Goal: Transaction & Acquisition: Book appointment/travel/reservation

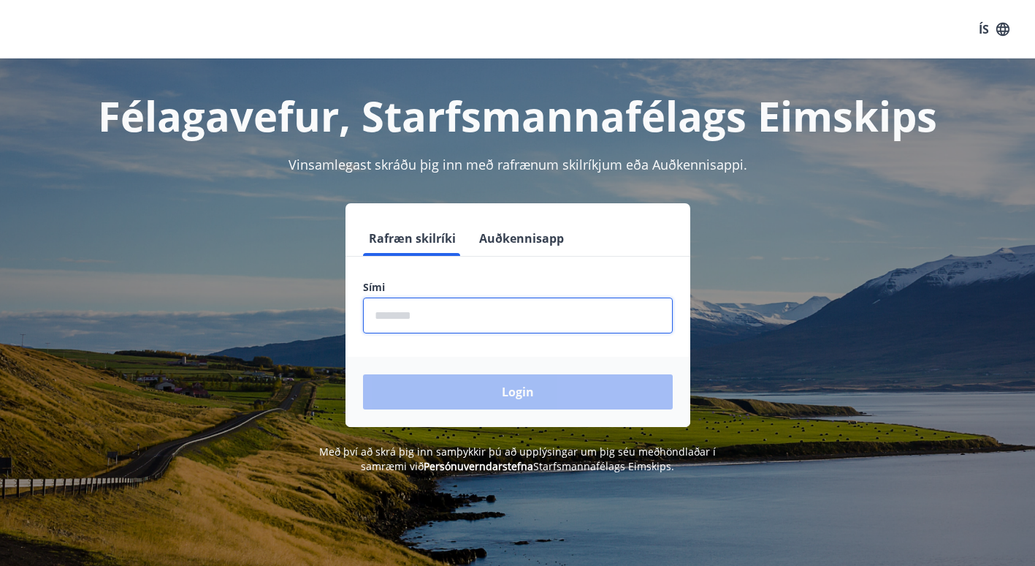
click at [548, 330] on input "phone" at bounding box center [518, 315] width 310 height 36
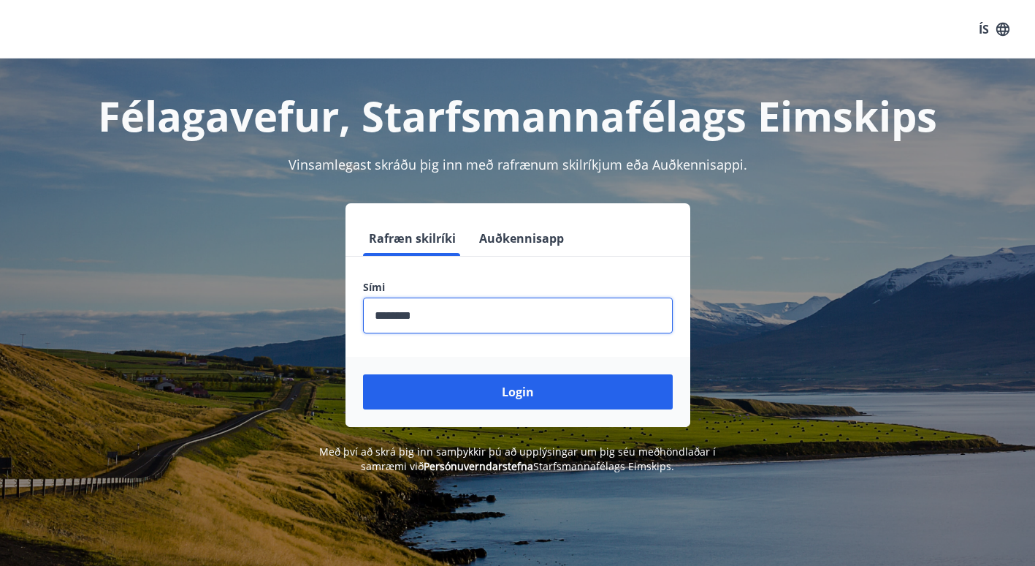
type input "********"
click at [363, 374] on button "Login" at bounding box center [518, 391] width 310 height 35
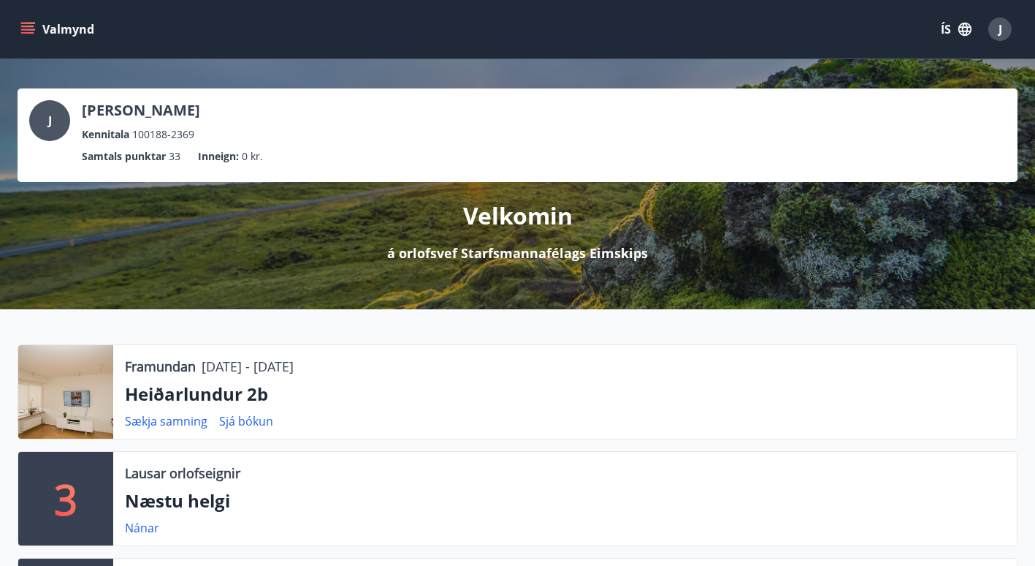
click at [24, 29] on icon "menu" at bounding box center [29, 28] width 16 height 1
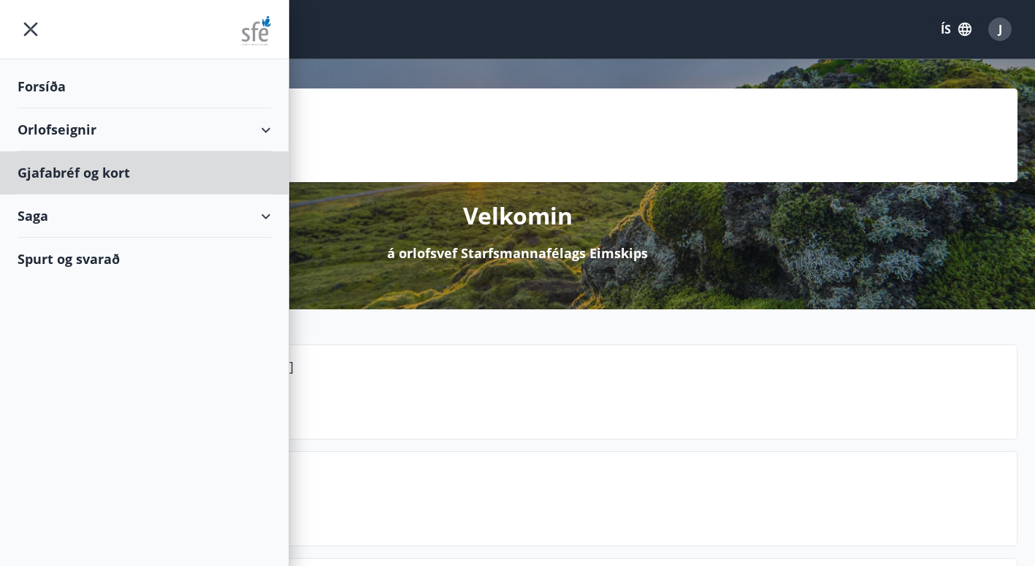
drag, startPoint x: 192, startPoint y: 159, endPoint x: 189, endPoint y: 128, distance: 30.9
click at [189, 128] on ul "Forsíða Orlofseignir Gjafabréf [PERSON_NAME] Saga Spurt og svarað" at bounding box center [144, 169] width 289 height 221
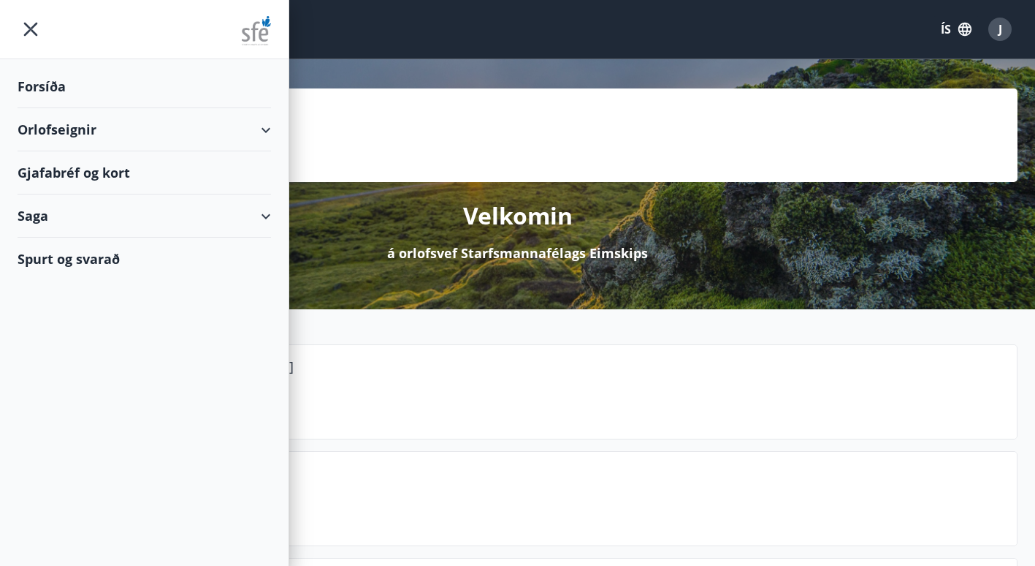
click at [189, 128] on div "Orlofseignir" at bounding box center [145, 129] width 254 height 43
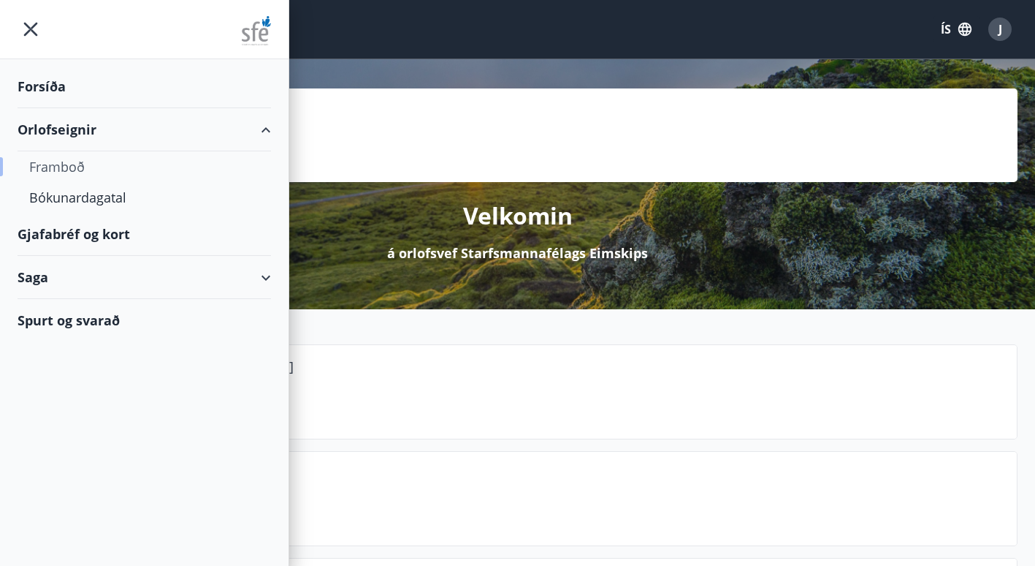
click at [58, 163] on div "Framboð" at bounding box center [144, 166] width 230 height 31
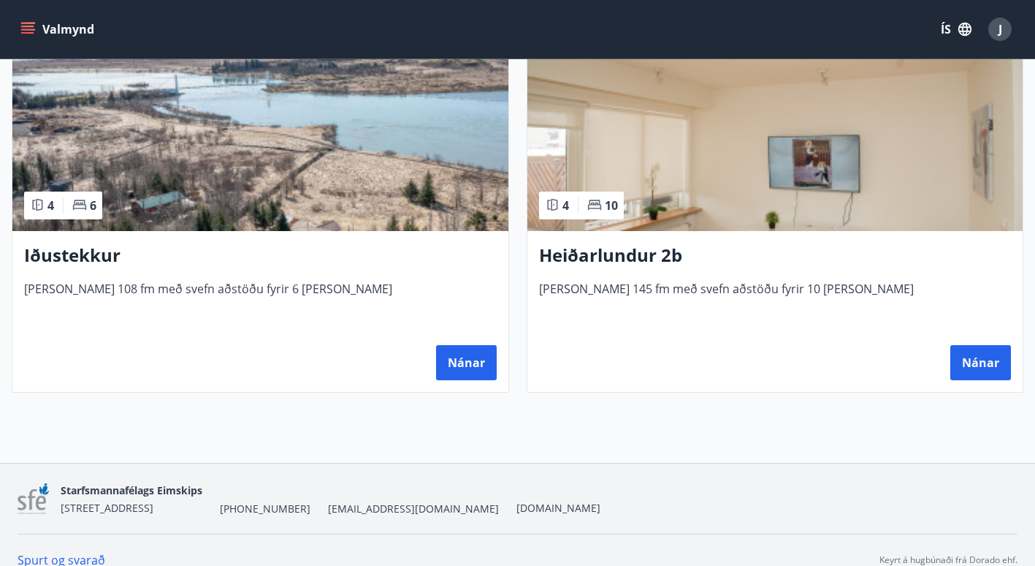
scroll to position [1518, 0]
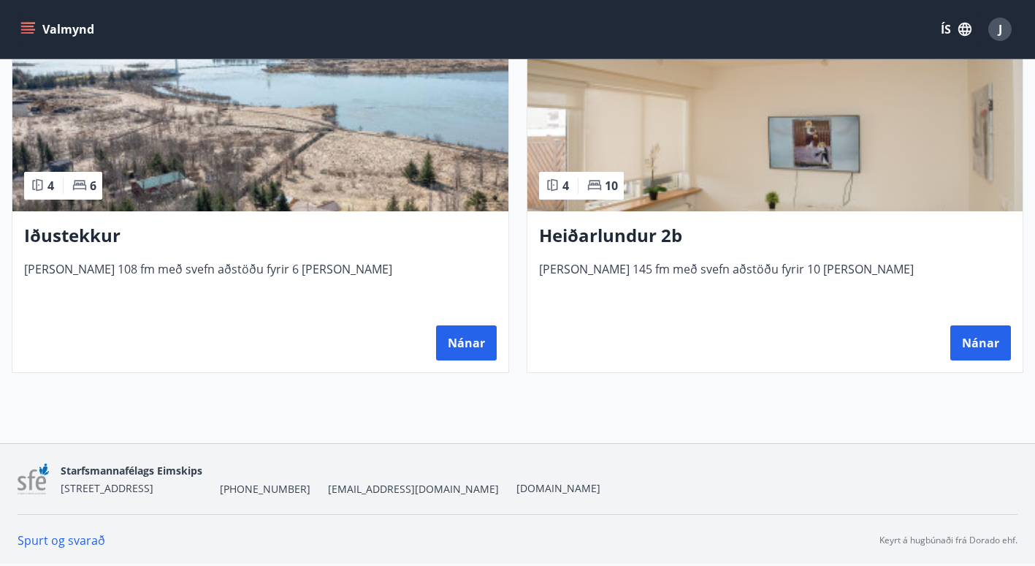
click at [613, 233] on h3 "Heiðarlundur 2b" at bounding box center [775, 236] width 473 height 26
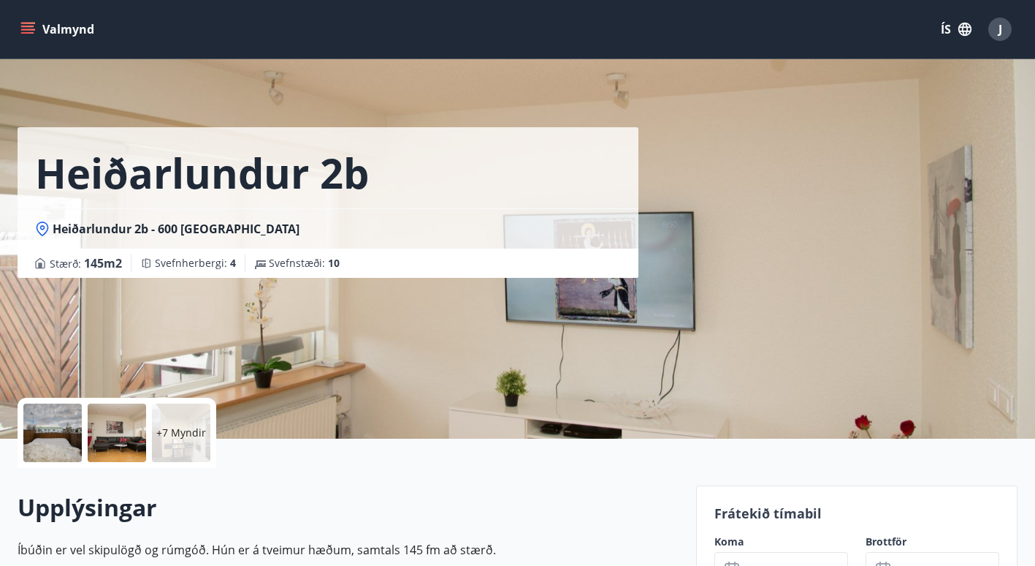
click at [183, 450] on div "+7 Myndir" at bounding box center [181, 432] width 58 height 58
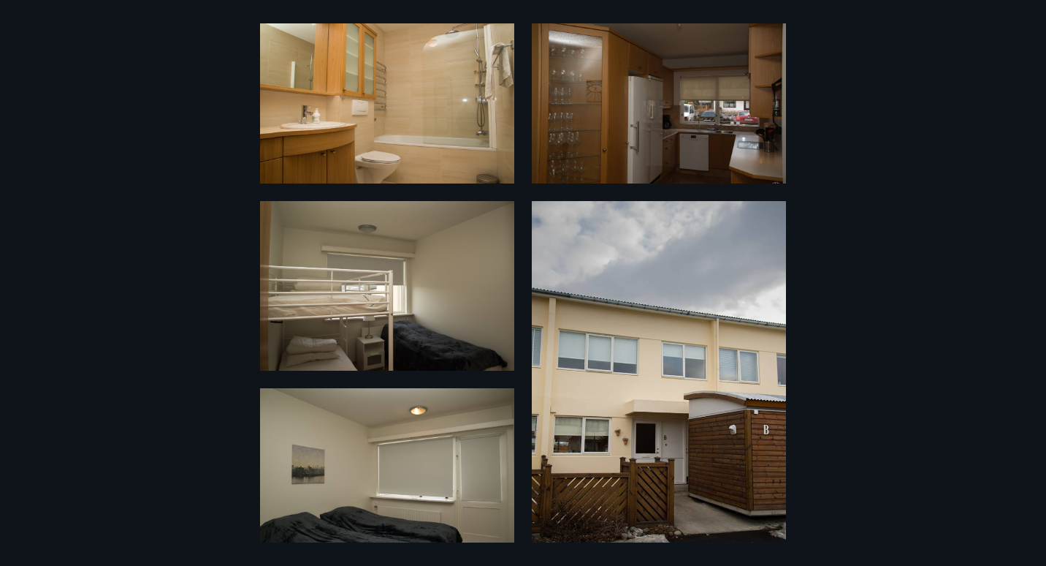
scroll to position [630, 0]
click at [351, 275] on img at bounding box center [387, 285] width 254 height 170
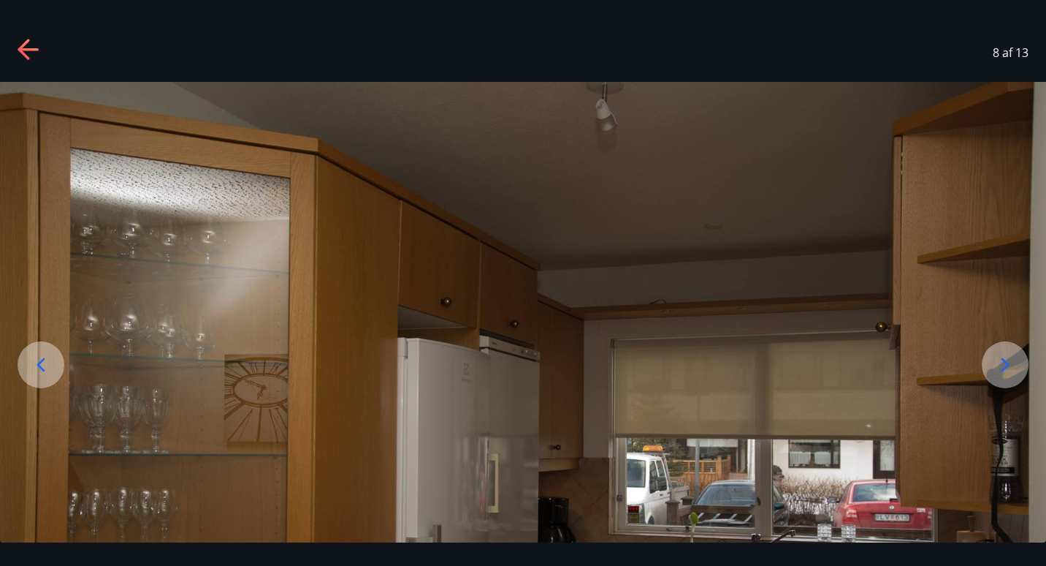
drag, startPoint x: 473, startPoint y: 416, endPoint x: 507, endPoint y: 425, distance: 35.3
click at [986, 353] on div at bounding box center [1005, 364] width 47 height 47
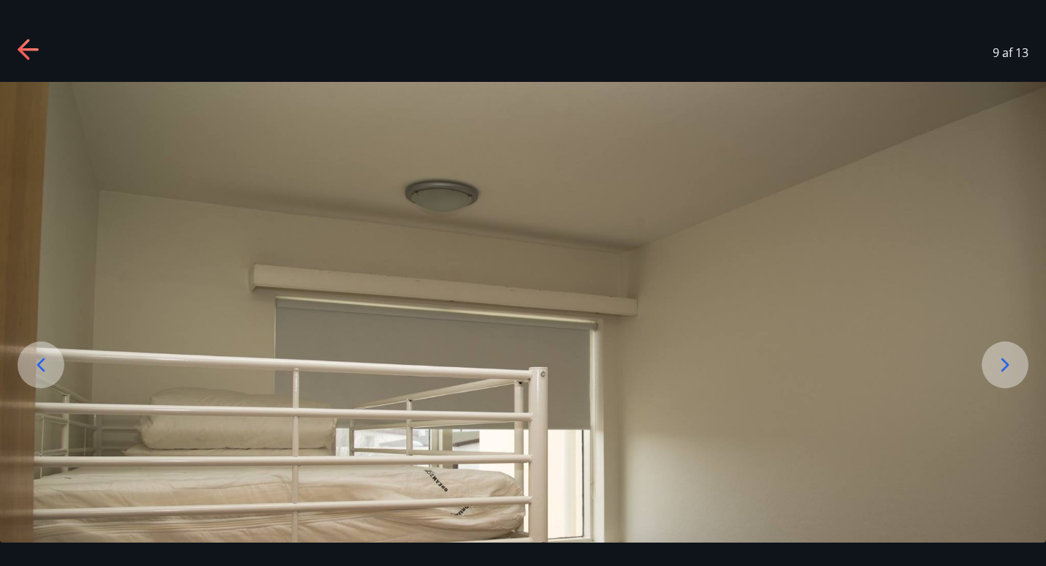
click at [986, 353] on div at bounding box center [1005, 364] width 47 height 47
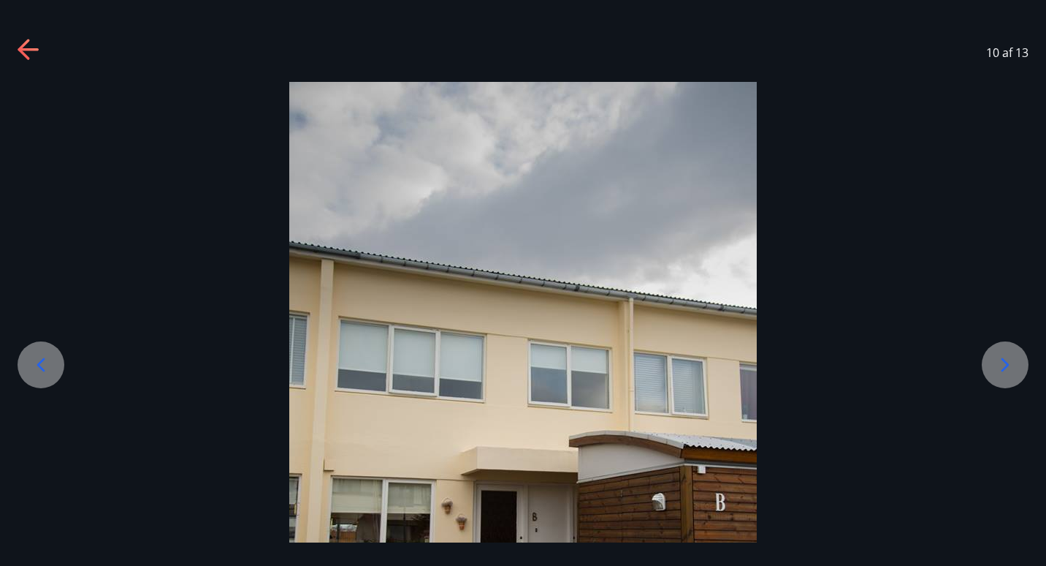
click at [986, 353] on div at bounding box center [1005, 364] width 47 height 47
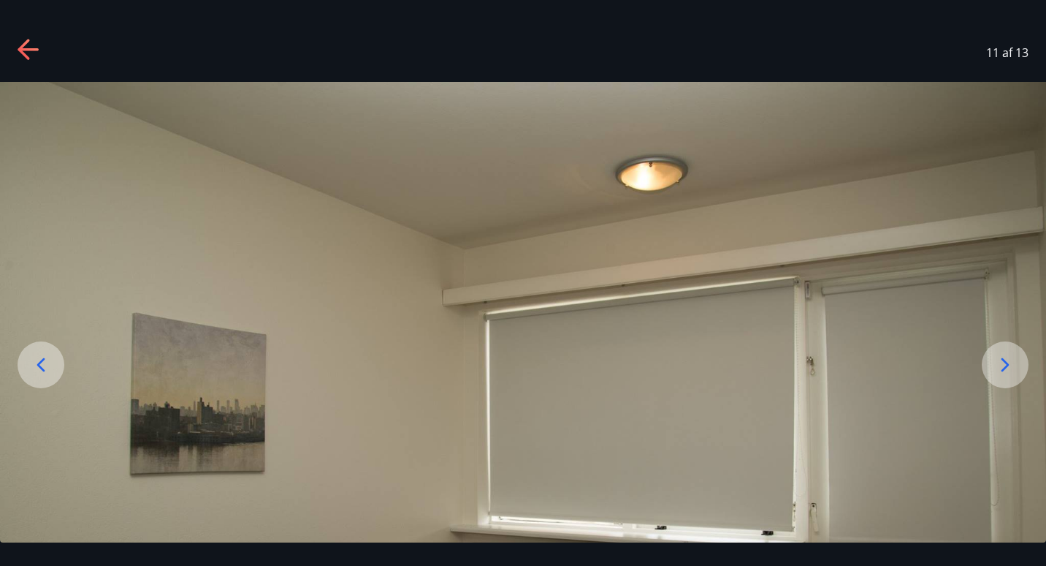
click at [986, 353] on div at bounding box center [1005, 364] width 47 height 47
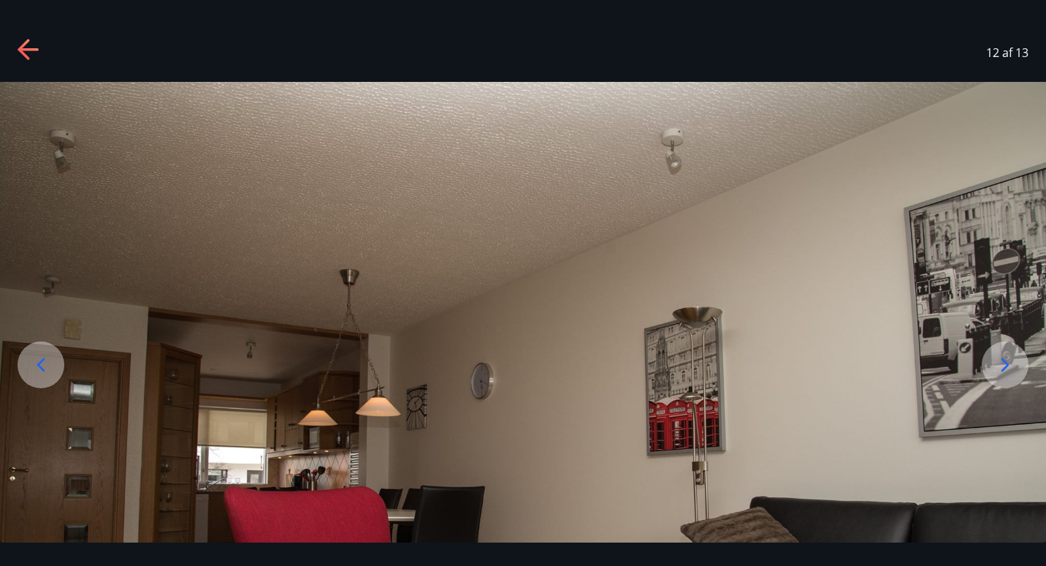
click at [986, 353] on div at bounding box center [1005, 364] width 47 height 47
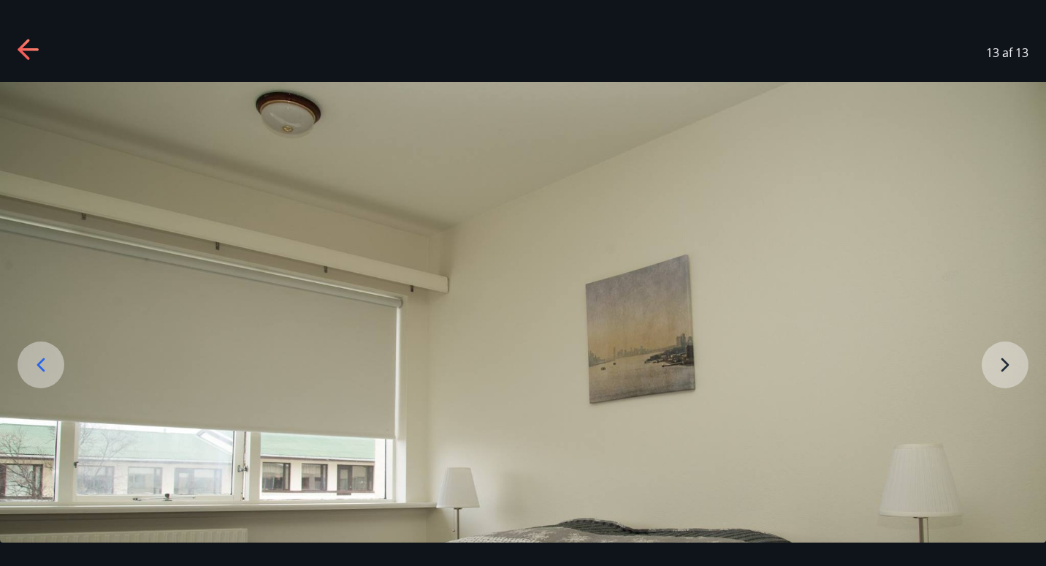
click at [986, 353] on img at bounding box center [523, 431] width 1046 height 699
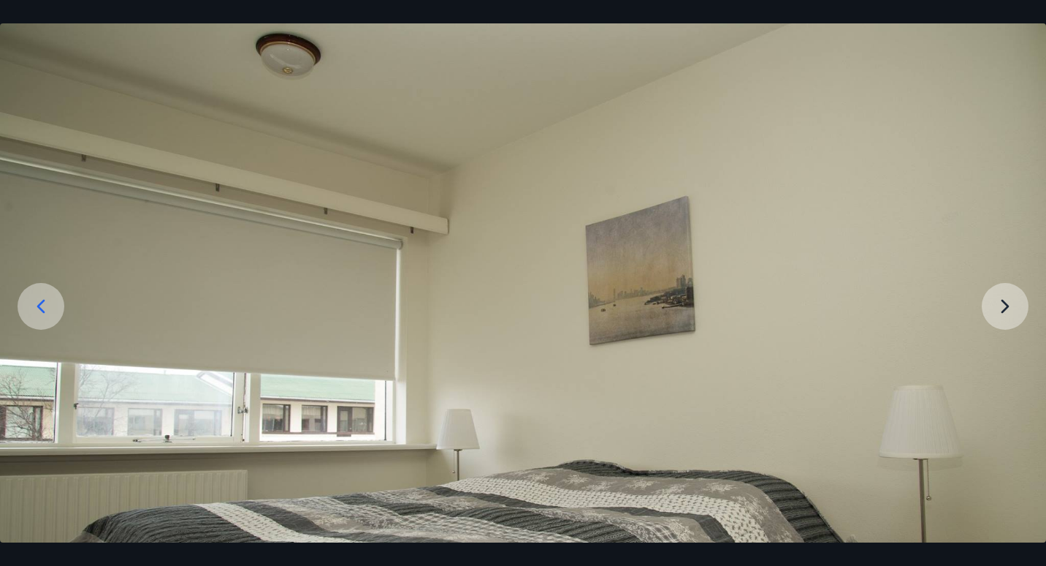
click at [986, 353] on img at bounding box center [523, 372] width 1046 height 699
click at [1005, 302] on img at bounding box center [523, 372] width 1046 height 699
click at [1005, 301] on img at bounding box center [523, 372] width 1046 height 699
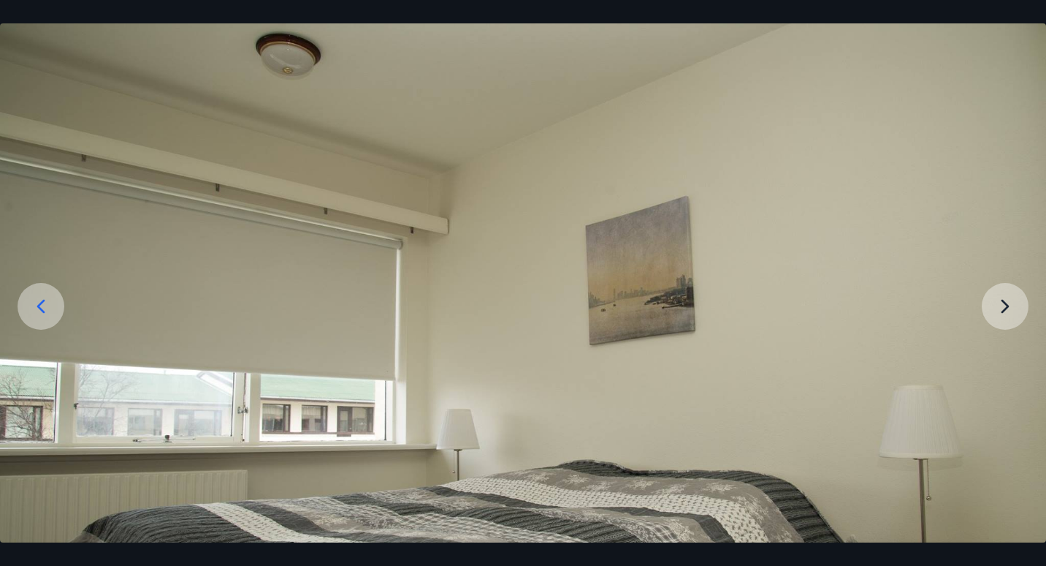
click at [1005, 301] on img at bounding box center [523, 372] width 1046 height 699
click at [43, 301] on icon at bounding box center [41, 307] width 8 height 14
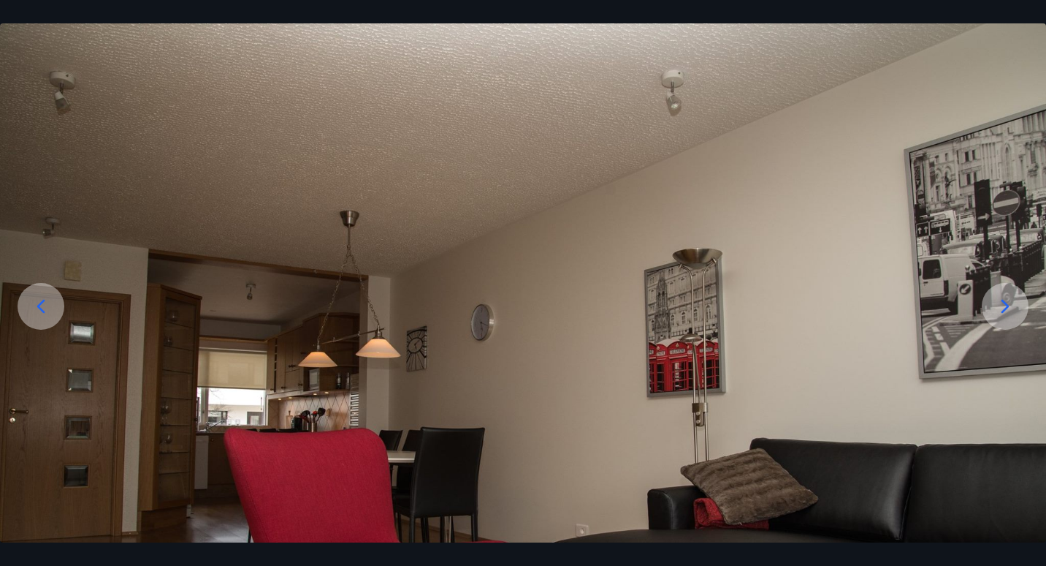
click at [43, 301] on icon at bounding box center [41, 307] width 8 height 14
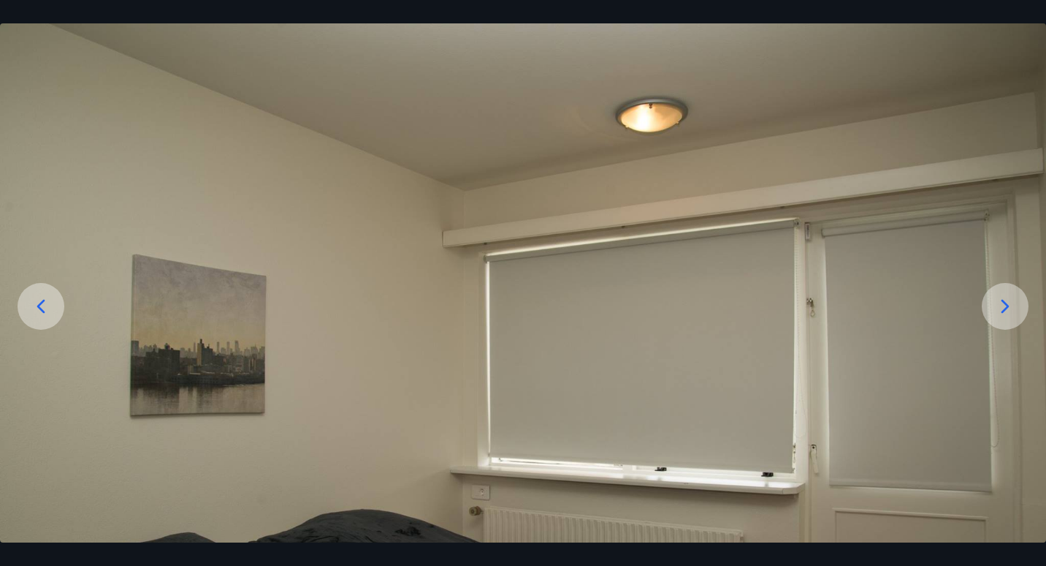
click at [43, 301] on icon at bounding box center [41, 307] width 8 height 14
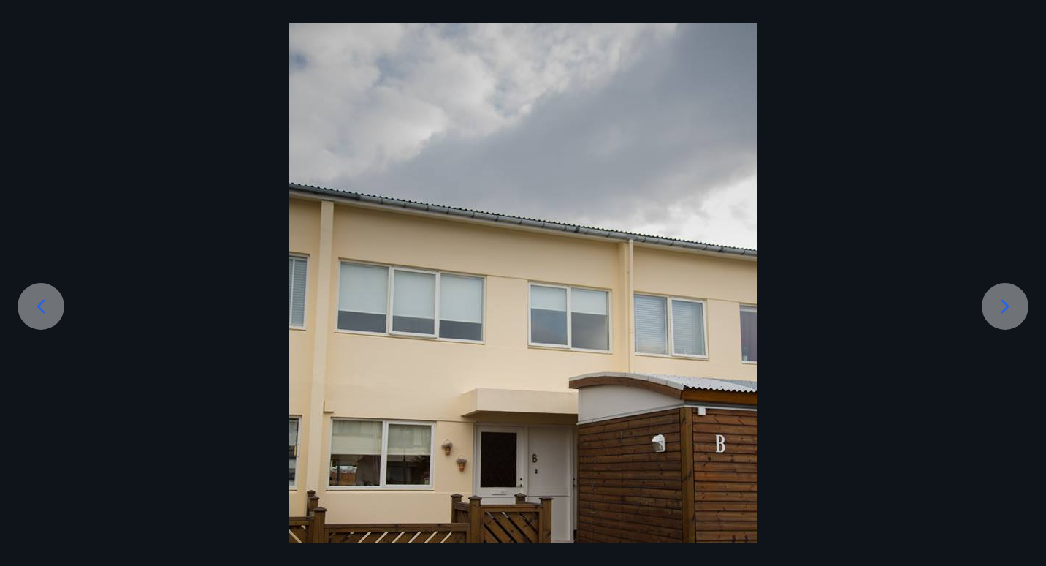
click at [43, 301] on icon at bounding box center [41, 307] width 8 height 14
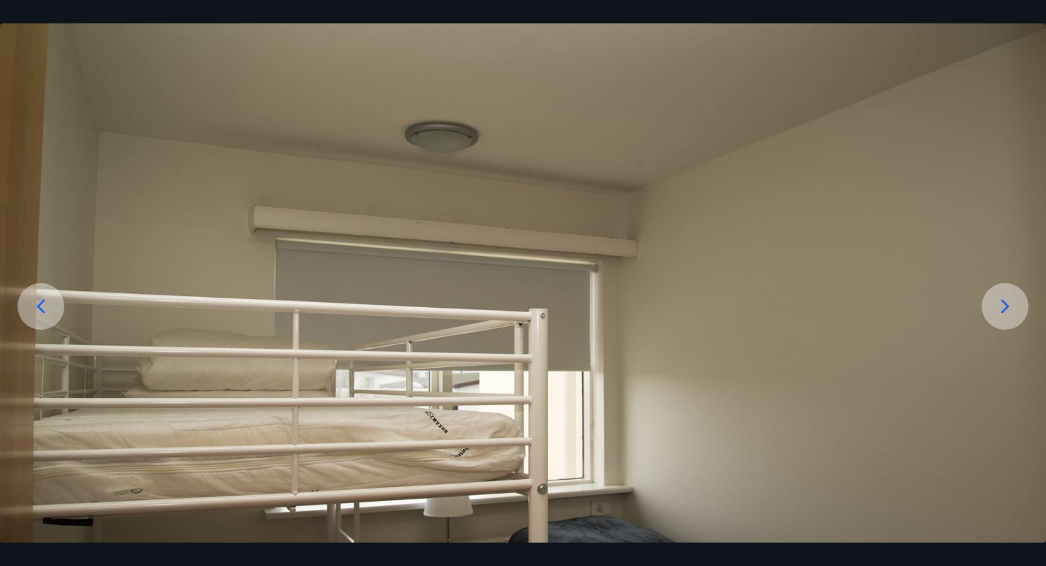
click at [43, 301] on icon at bounding box center [41, 307] width 8 height 14
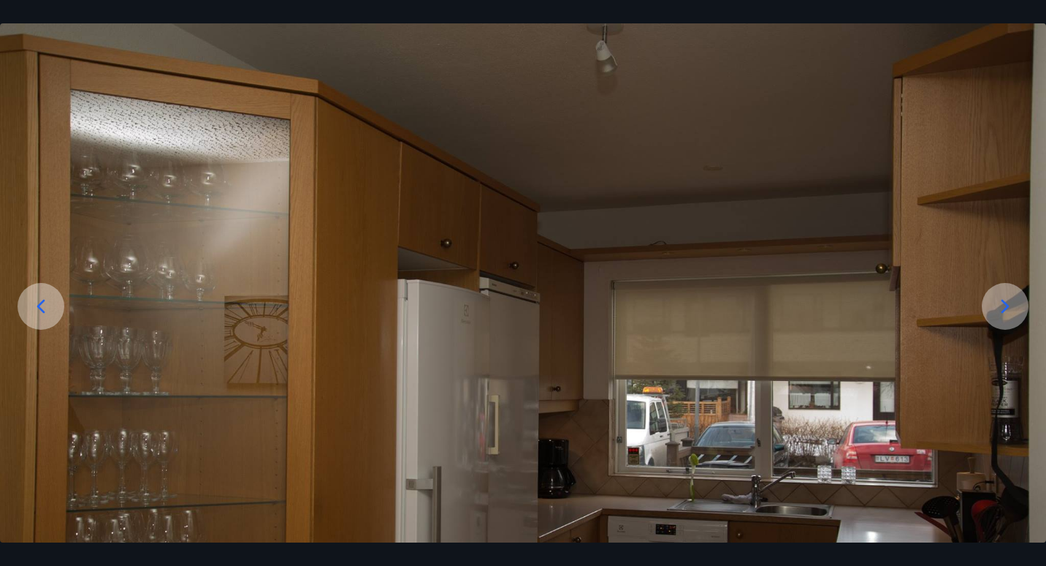
click at [43, 301] on icon at bounding box center [41, 307] width 8 height 14
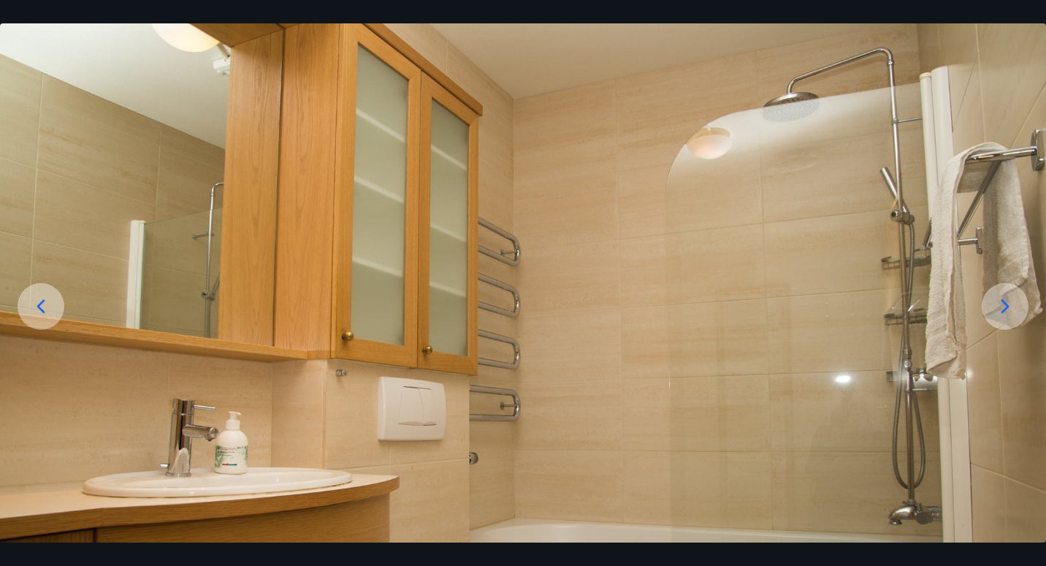
click at [45, 304] on icon at bounding box center [40, 305] width 23 height 23
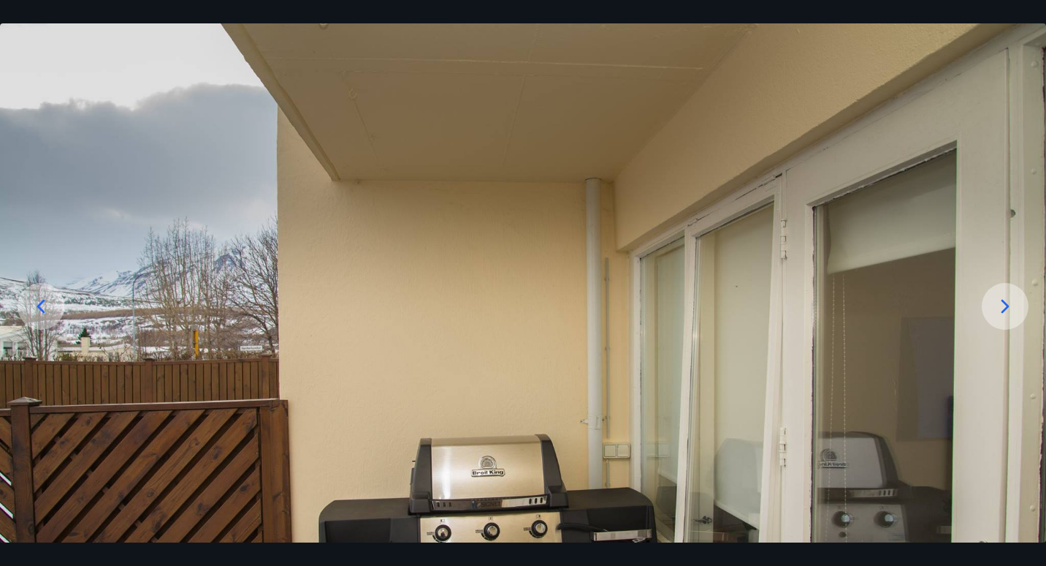
click at [45, 304] on icon at bounding box center [40, 305] width 23 height 23
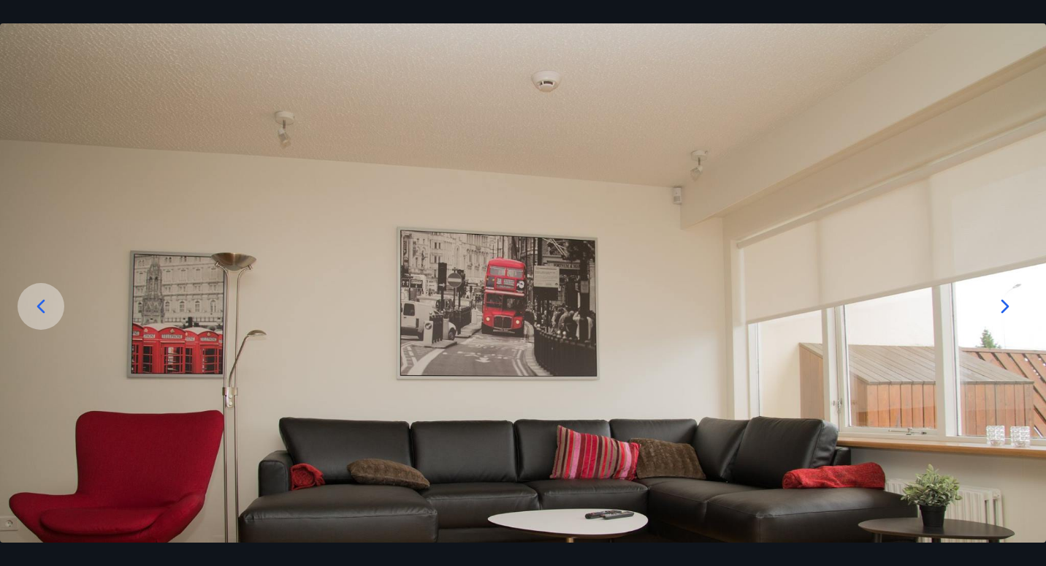
click at [45, 304] on icon at bounding box center [40, 305] width 23 height 23
